Goal: Find specific page/section

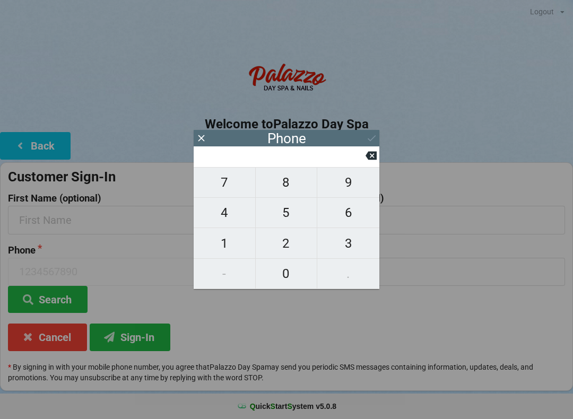
scroll to position [14, 0]
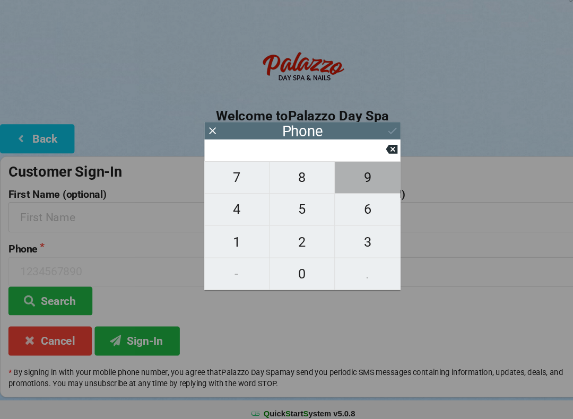
click at [356, 177] on span "9" at bounding box center [349, 183] width 62 height 22
type input "9"
click at [293, 263] on span "0" at bounding box center [287, 274] width 62 height 22
type input "90"
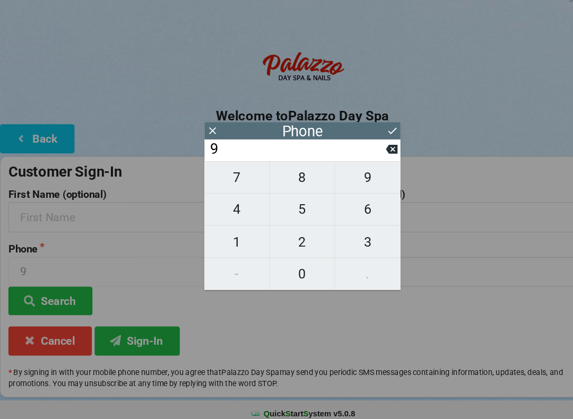
type input "90"
click at [349, 233] on span "3" at bounding box center [349, 244] width 62 height 22
type input "903"
click at [350, 175] on span "9" at bounding box center [349, 183] width 62 height 22
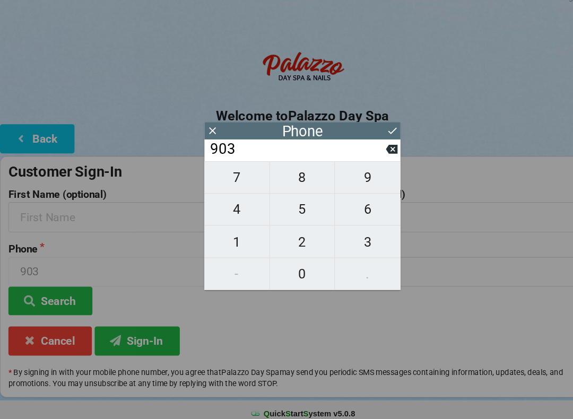
type input "9039"
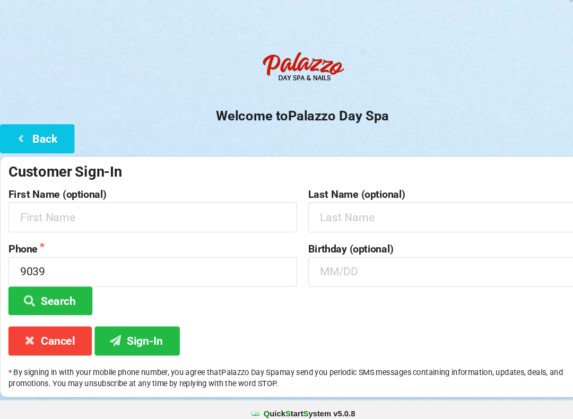
click at [71, 286] on button "Search" at bounding box center [48, 299] width 80 height 27
click at [139, 325] on button "Sign-In" at bounding box center [130, 337] width 81 height 27
click at [55, 324] on button "Cancel" at bounding box center [47, 337] width 79 height 27
click at [67, 325] on button "Cancel" at bounding box center [47, 337] width 79 height 27
